Goal: Transaction & Acquisition: Obtain resource

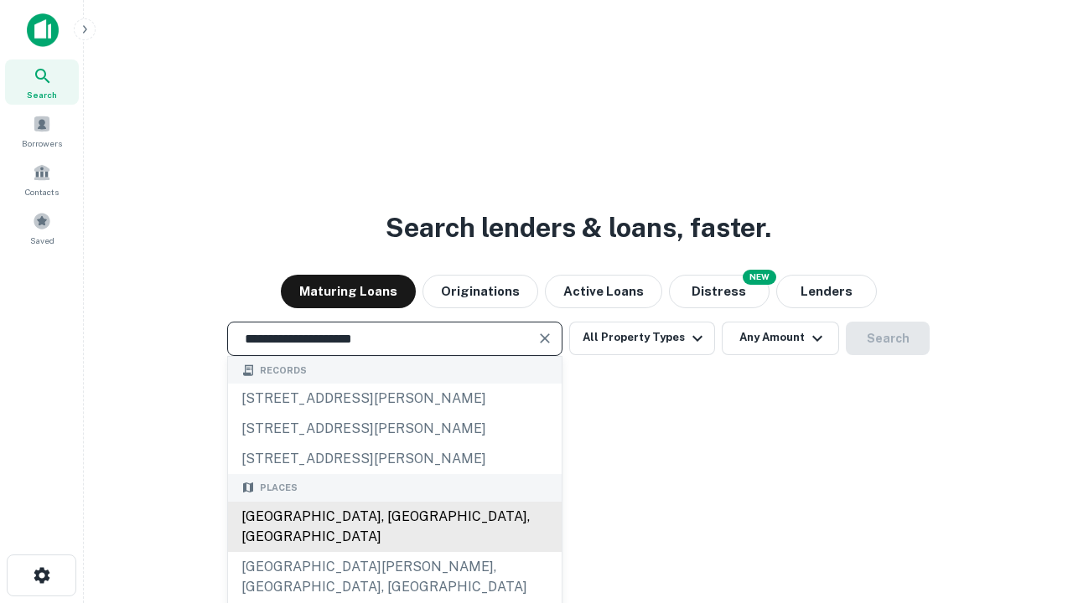
click at [394, 552] on div "[GEOGRAPHIC_DATA], [GEOGRAPHIC_DATA], [GEOGRAPHIC_DATA]" at bounding box center [395, 527] width 334 height 50
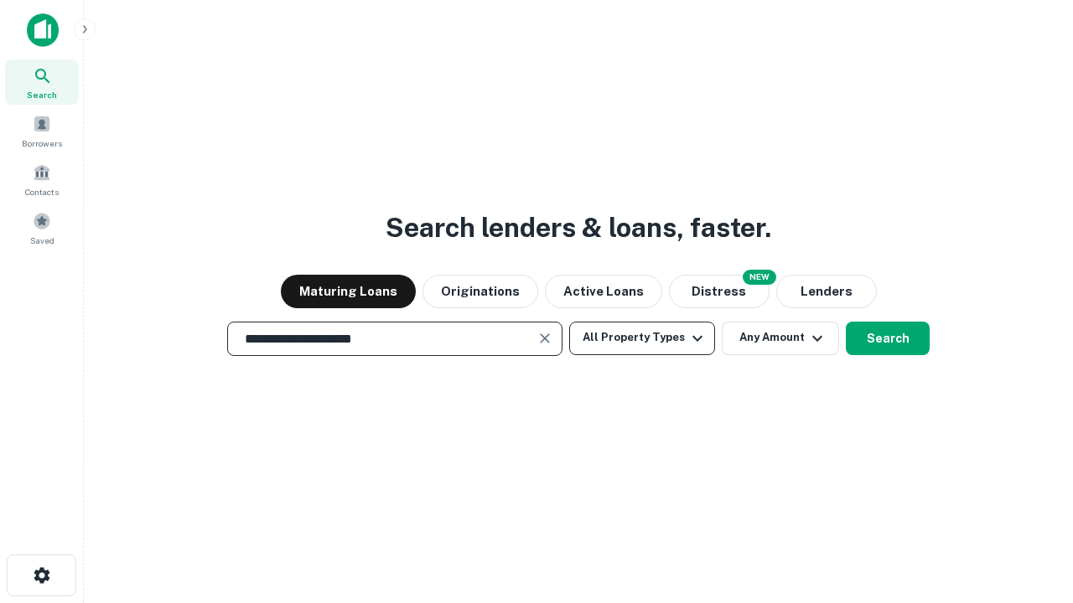
type input "**********"
click at [642, 338] on button "All Property Types" at bounding box center [642, 339] width 146 height 34
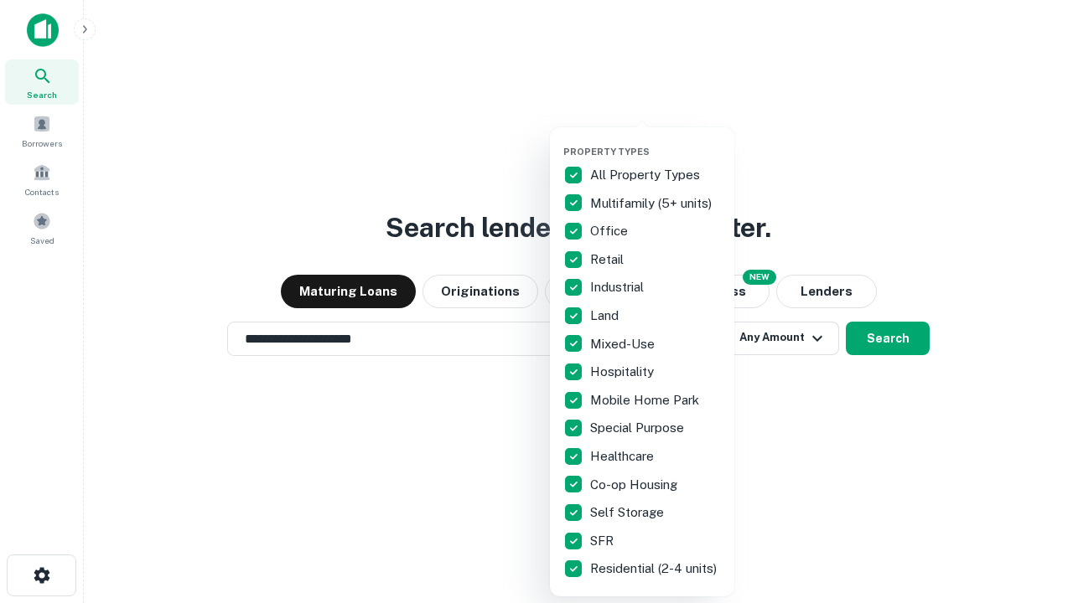
click at [655, 141] on button "button" at bounding box center [655, 141] width 184 height 1
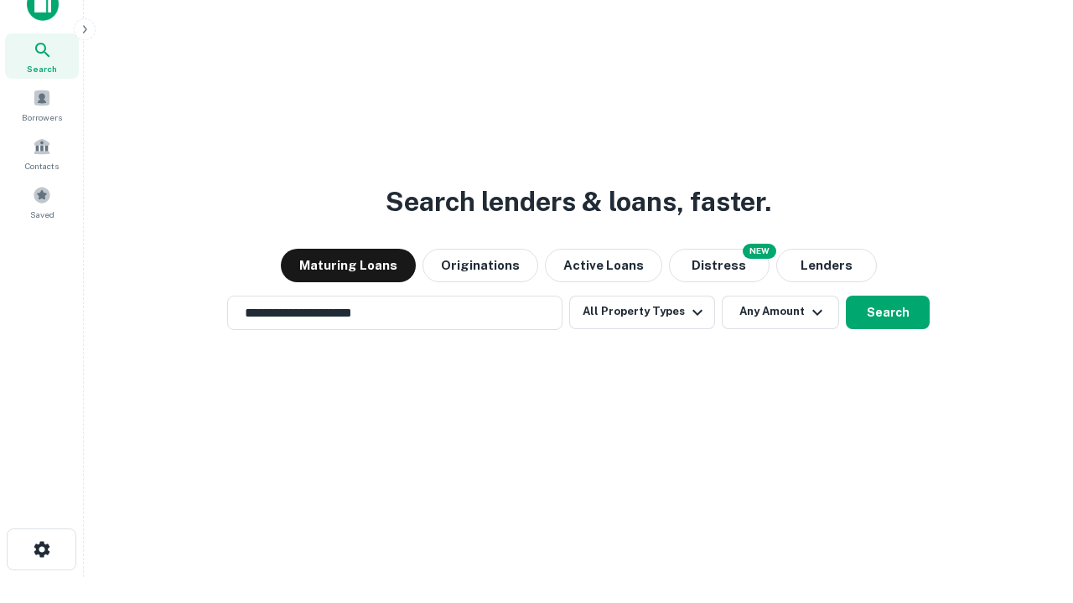
scroll to position [10, 202]
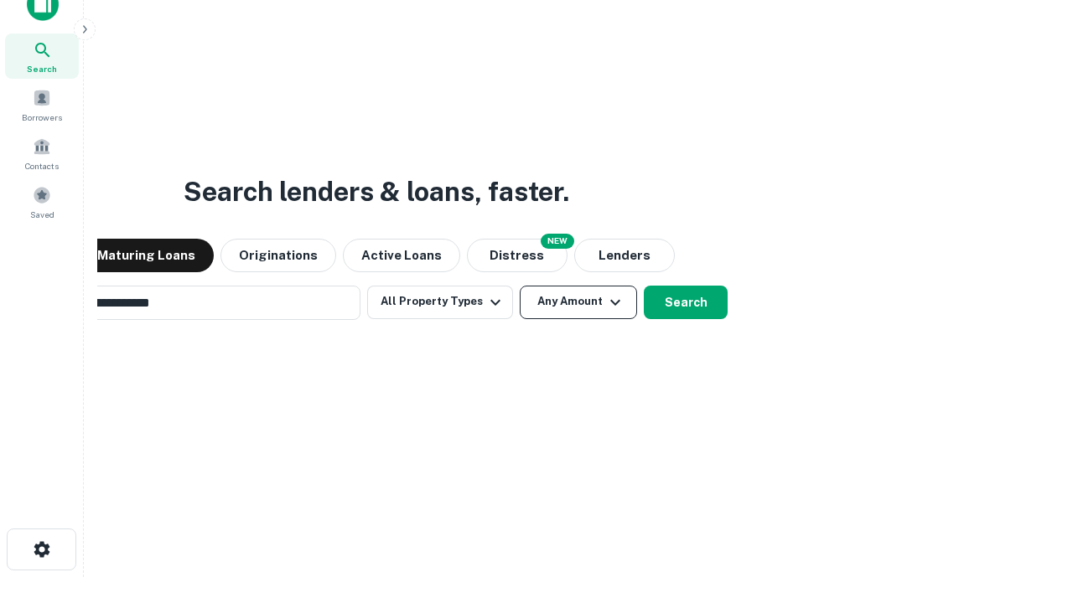
click at [520, 286] on button "Any Amount" at bounding box center [578, 303] width 117 height 34
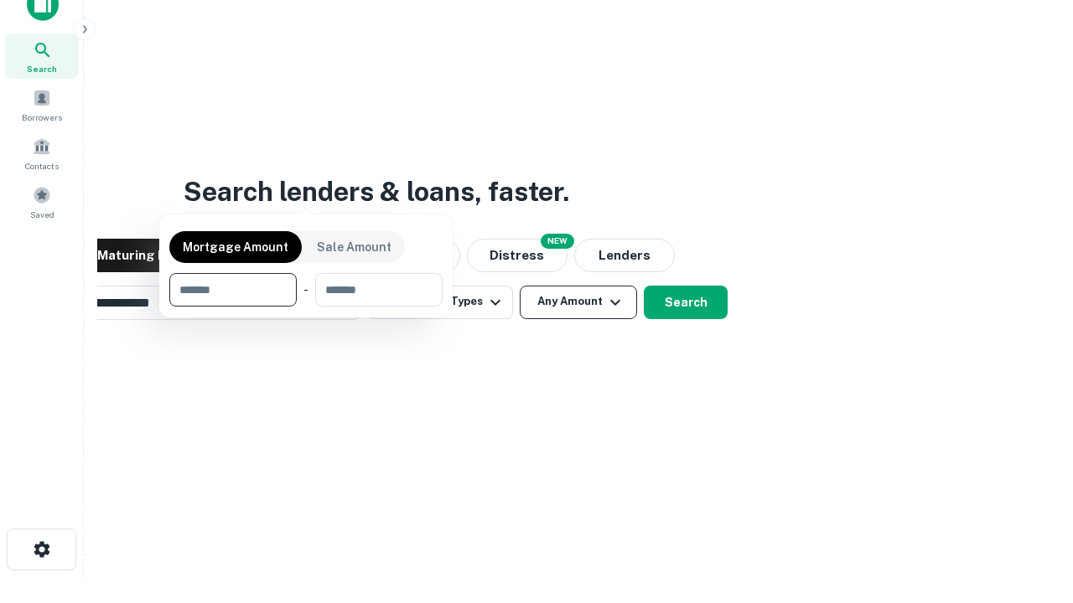
scroll to position [27, 0]
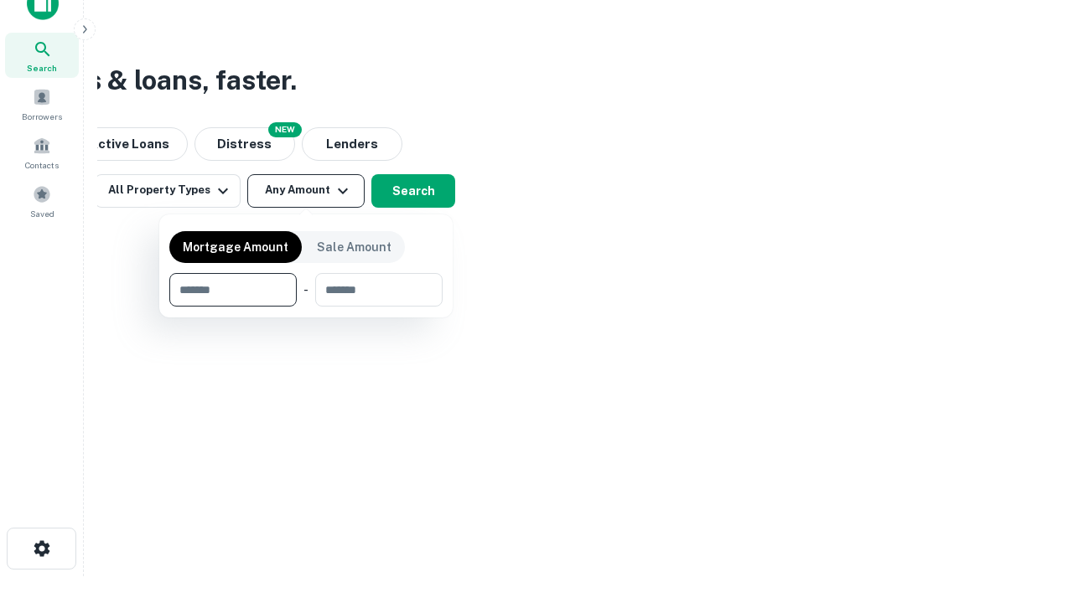
type input "*******"
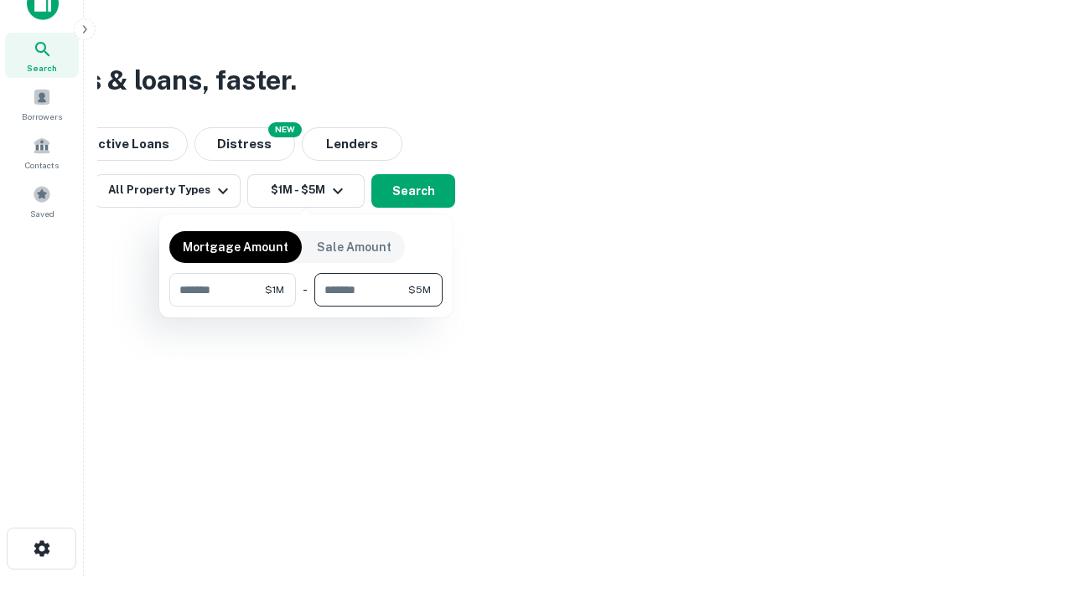
type input "*******"
click at [306, 307] on button "button" at bounding box center [305, 307] width 273 height 1
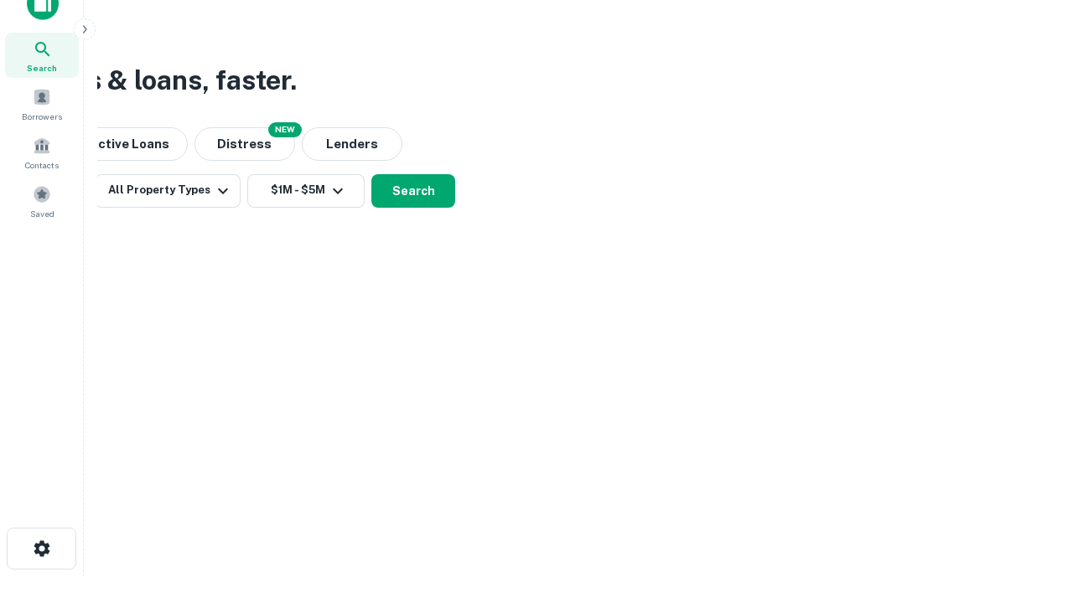
scroll to position [10, 309]
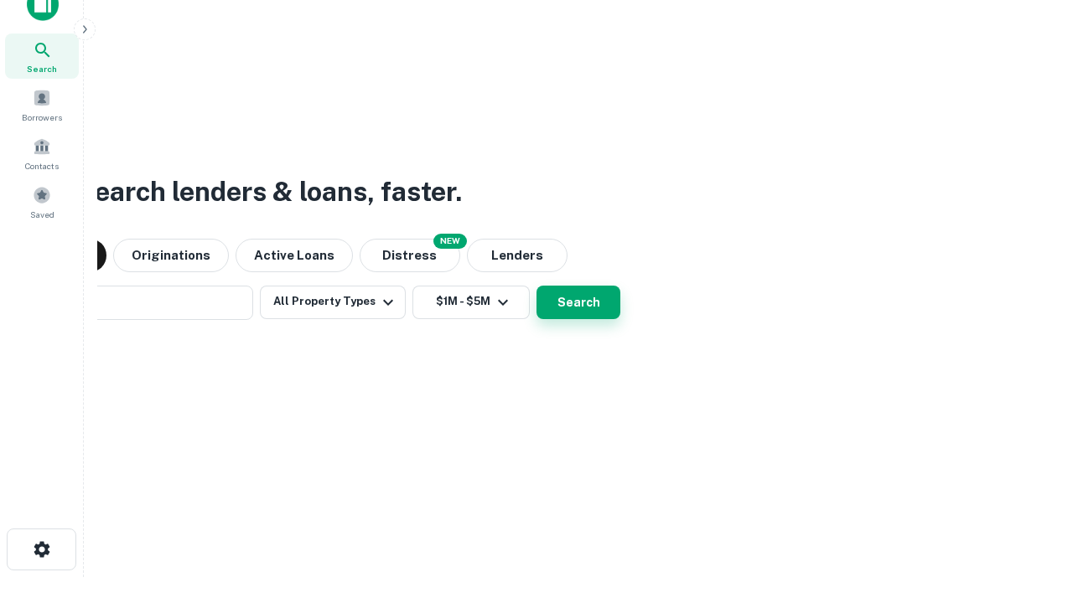
click at [536, 286] on button "Search" at bounding box center [578, 303] width 84 height 34
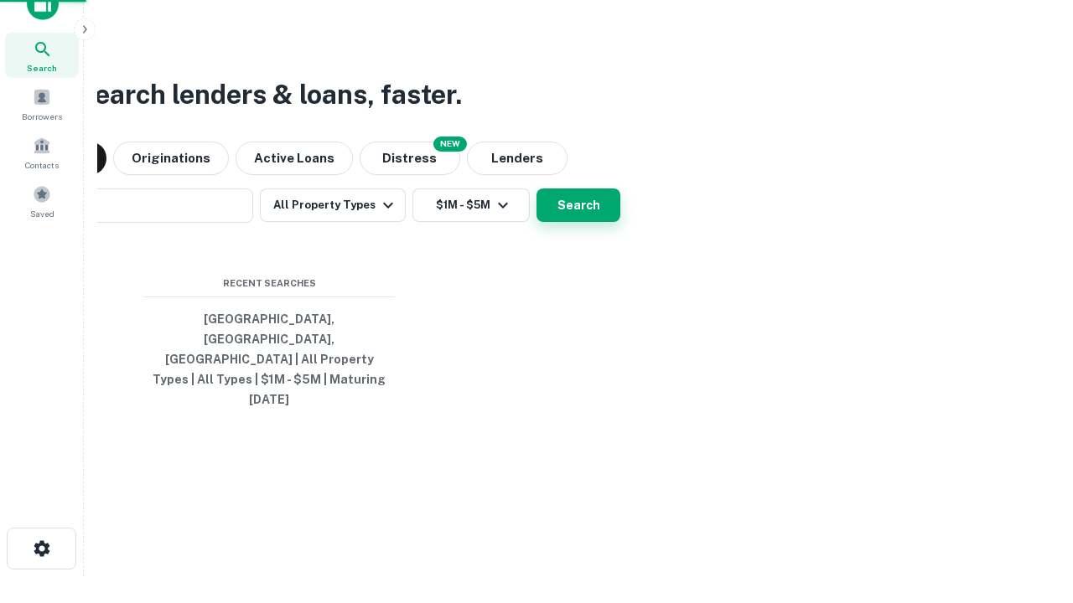
scroll to position [44, 474]
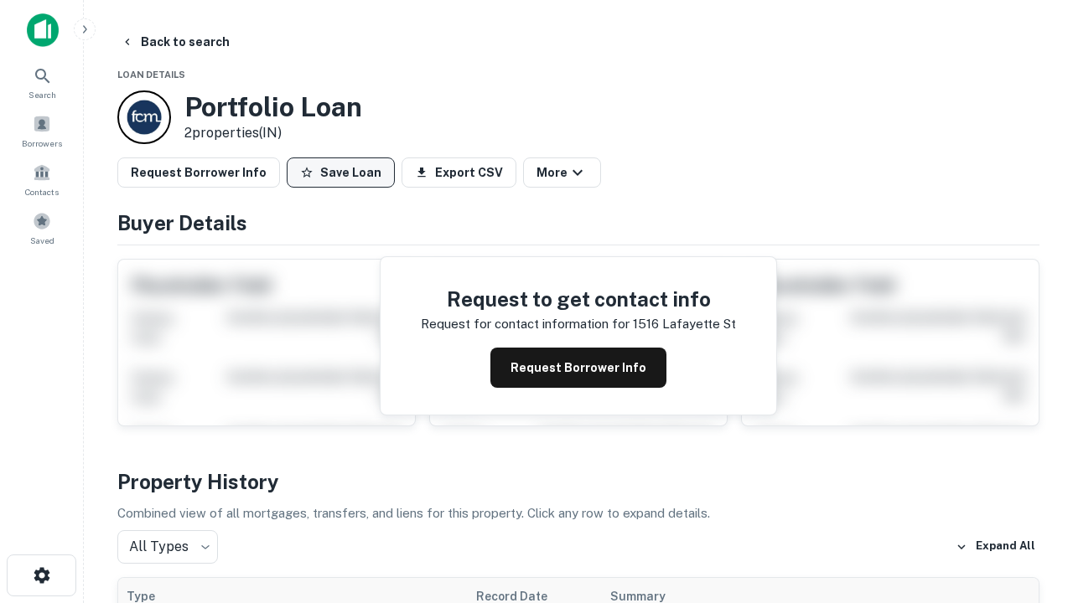
click at [340, 173] on button "Save Loan" at bounding box center [341, 173] width 108 height 30
click at [344, 173] on button "Loan Saved" at bounding box center [345, 173] width 116 height 30
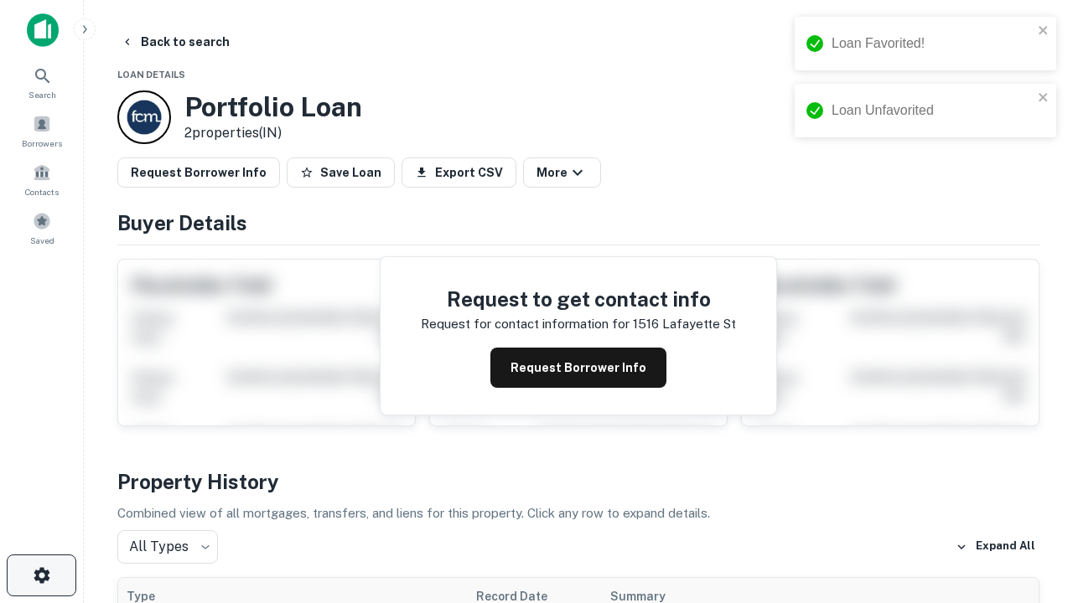
click at [41, 576] on icon "button" at bounding box center [42, 576] width 20 height 20
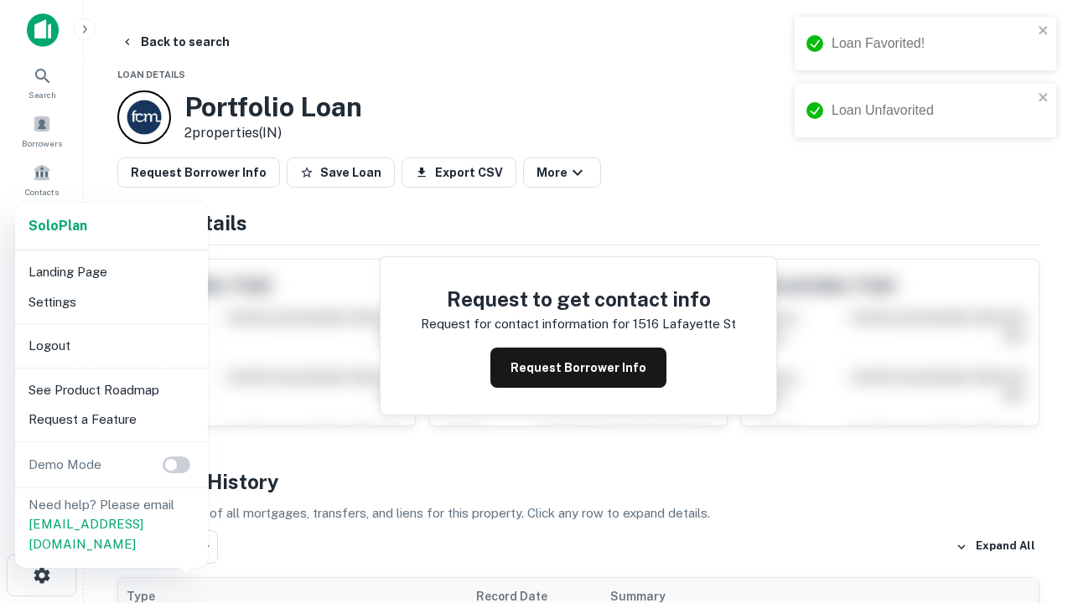
click at [111, 345] on li "Logout" at bounding box center [111, 346] width 179 height 30
